Goal: Information Seeking & Learning: Learn about a topic

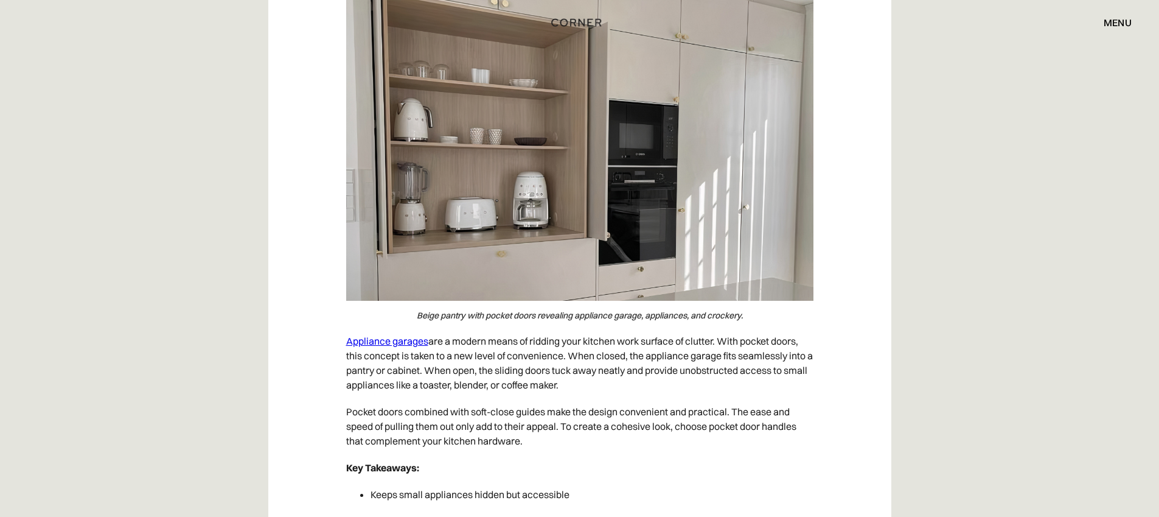
scroll to position [1466, 0]
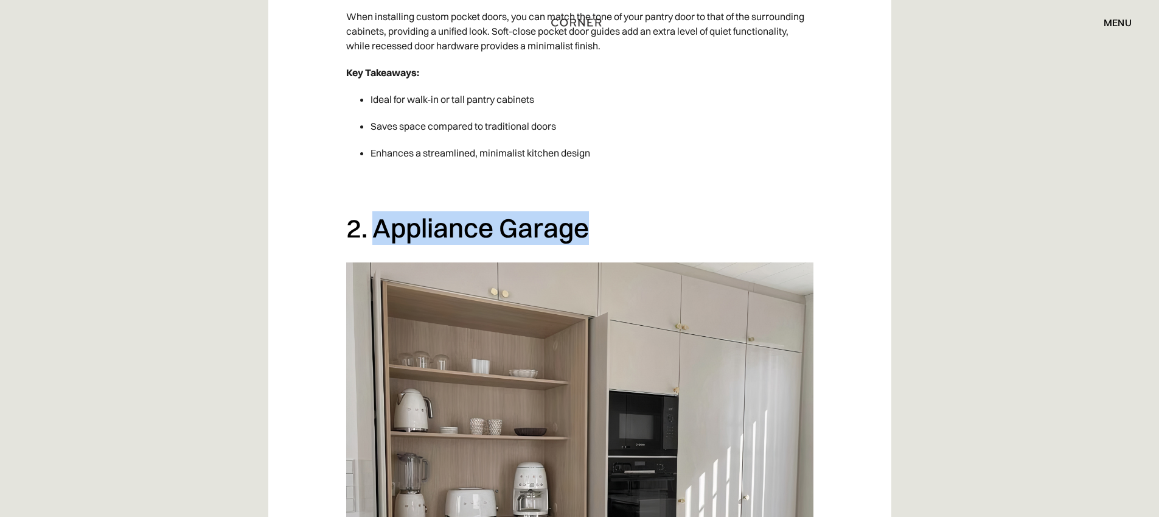
drag, startPoint x: 377, startPoint y: 224, endPoint x: 599, endPoint y: 223, distance: 222.7
click at [599, 223] on h2 "2. Appliance Garage" at bounding box center [579, 227] width 467 height 33
copy h2 "Appliance Garage"
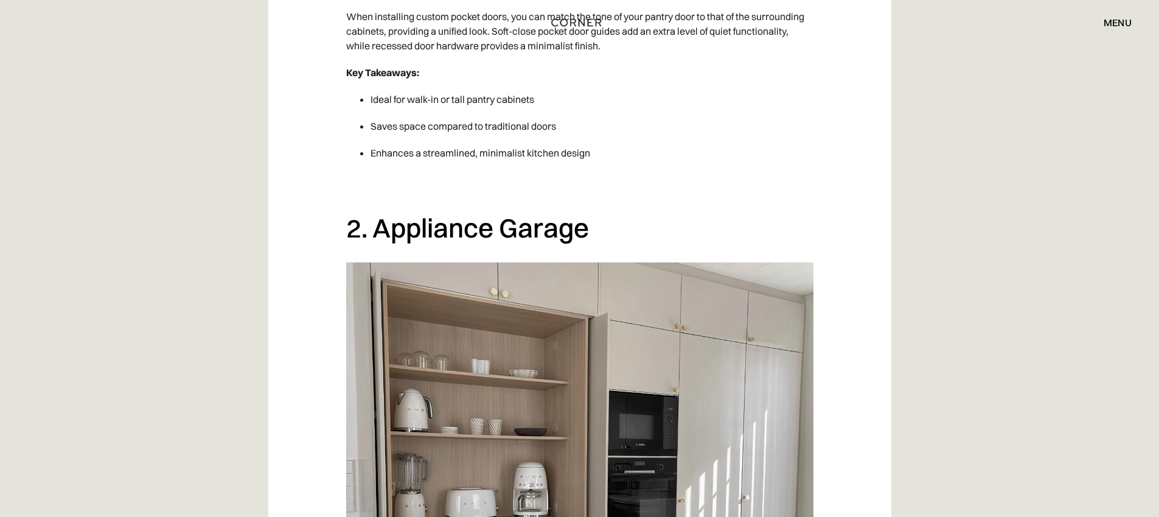
click at [748, 188] on p "‍" at bounding box center [579, 185] width 467 height 27
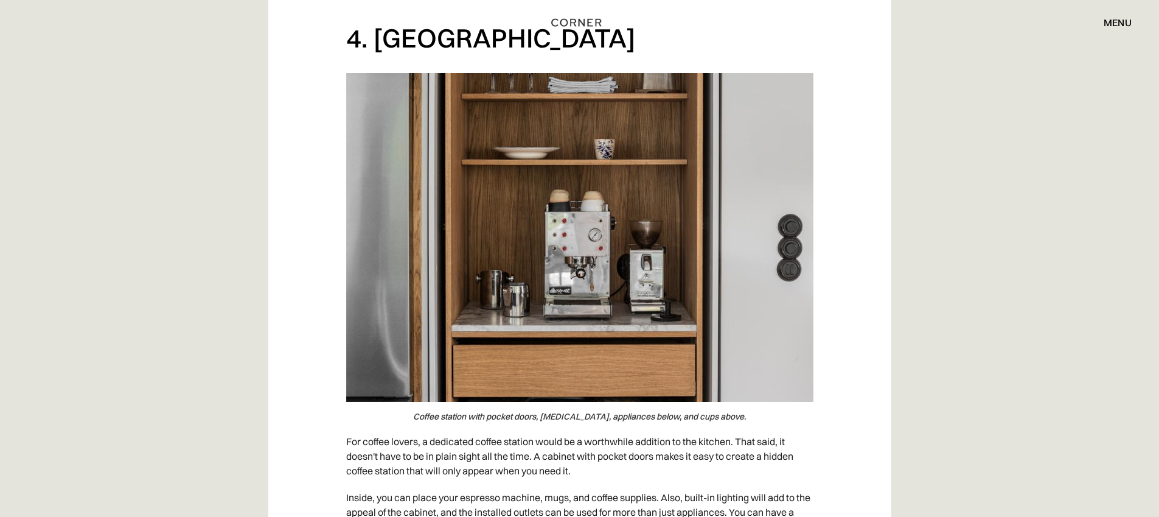
scroll to position [2993, 0]
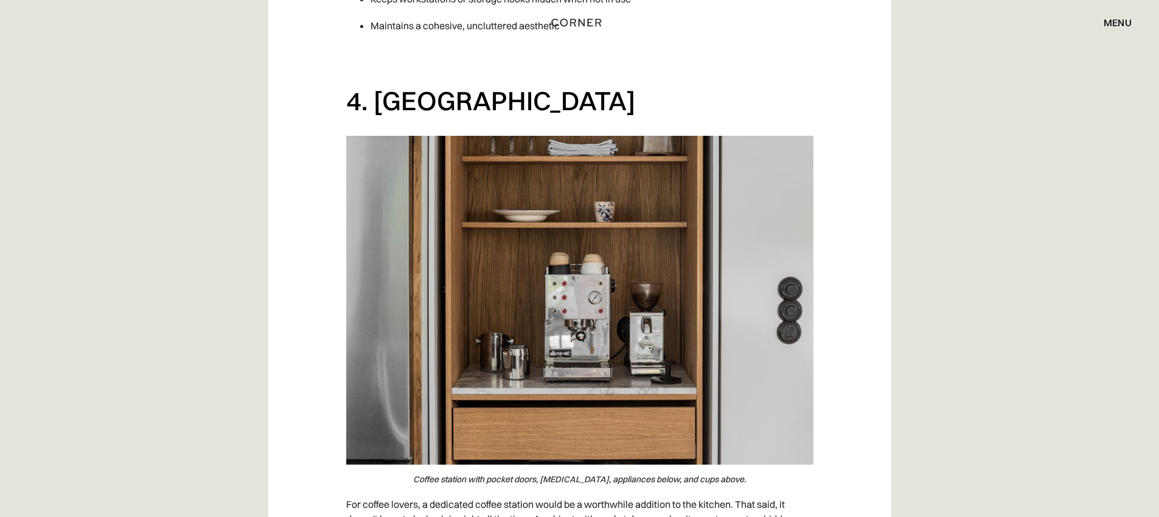
drag, startPoint x: 641, startPoint y: 87, endPoint x: 372, endPoint y: 92, distance: 269.0
click at [372, 92] on h2 "4. [GEOGRAPHIC_DATA]" at bounding box center [579, 100] width 467 height 33
copy h2 "Hidden Coffee Station"
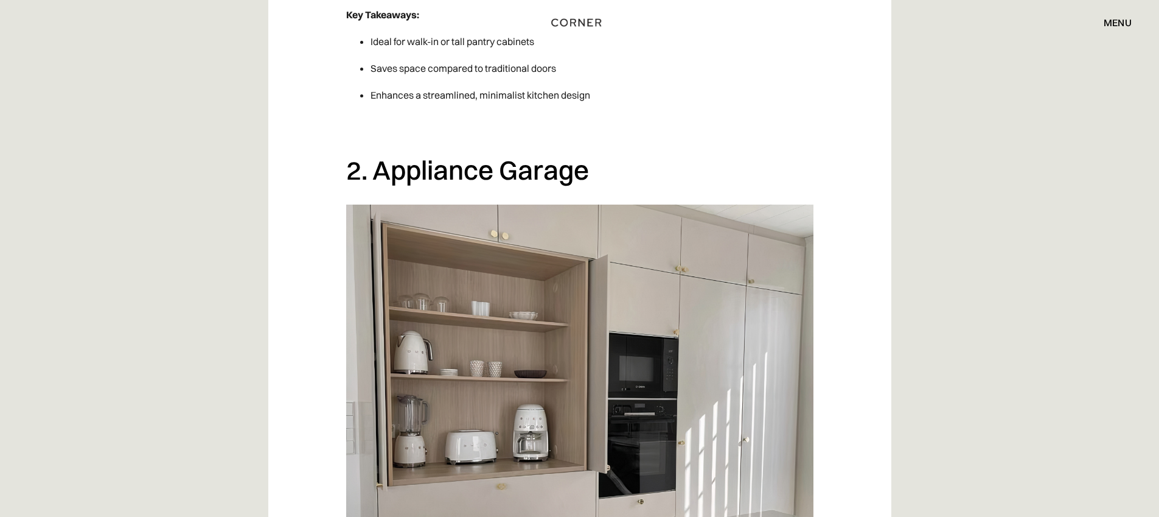
scroll to position [1649, 0]
